Goal: Communication & Community: Answer question/provide support

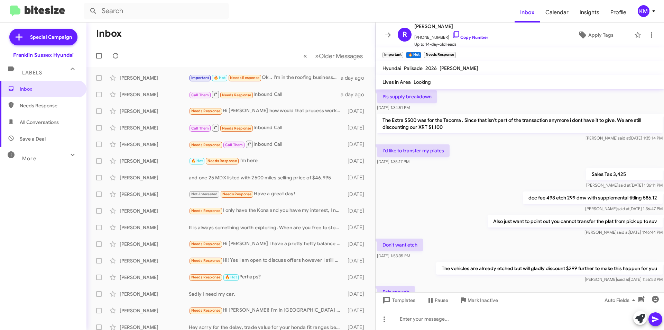
scroll to position [371, 0]
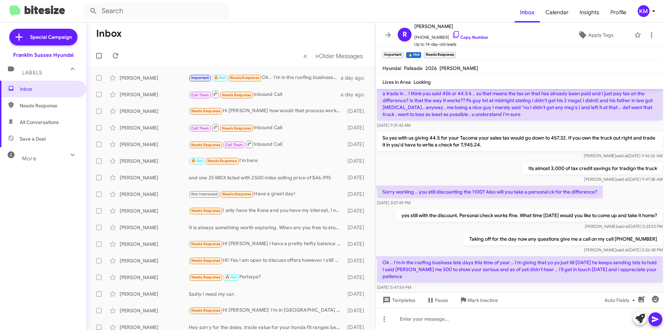
scroll to position [343, 0]
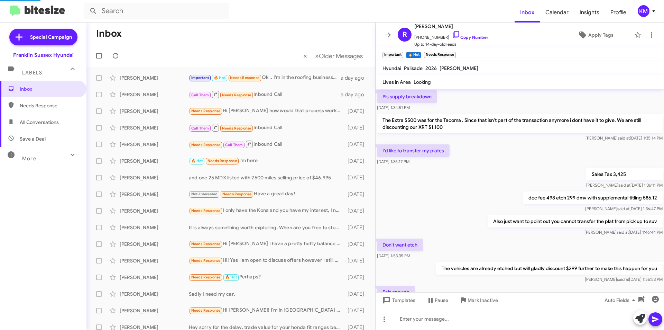
scroll to position [371, 0]
